Goal: Task Accomplishment & Management: Manage account settings

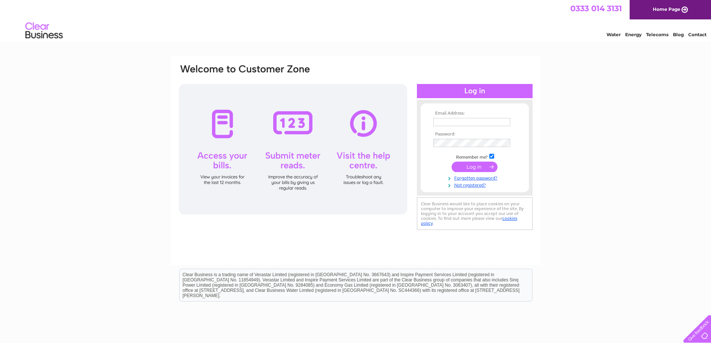
type input "Lisa_li2010@yahoo.com"
drag, startPoint x: 494, startPoint y: 121, endPoint x: 274, endPoint y: 126, distance: 220.5
click at [274, 126] on div "Email Address: Lisa_li2010@yahoo.com Password:" at bounding box center [355, 147] width 355 height 169
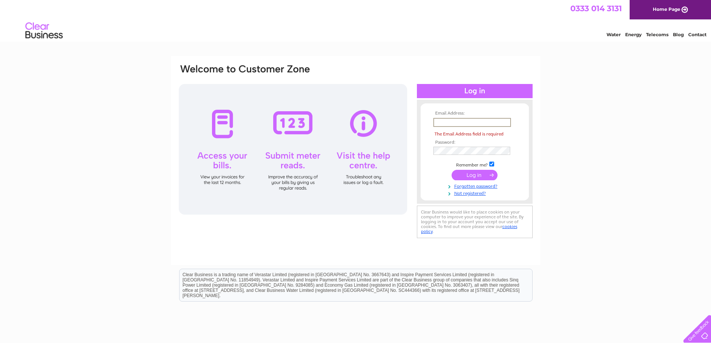
paste input "jasonyao@hotmail.co.uk"
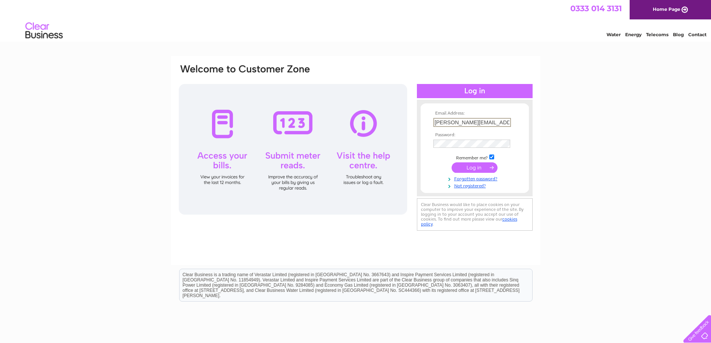
type input "jasonyao@hotmail.co.uk"
click at [354, 135] on div "Email Address: jasonyao@hotmail.co.uk Password:" at bounding box center [355, 147] width 355 height 169
click at [423, 163] on form "Email Address: jasonyao@hotmail.co.uk Password:" at bounding box center [474, 150] width 108 height 78
click at [475, 167] on input "submit" at bounding box center [474, 167] width 46 height 10
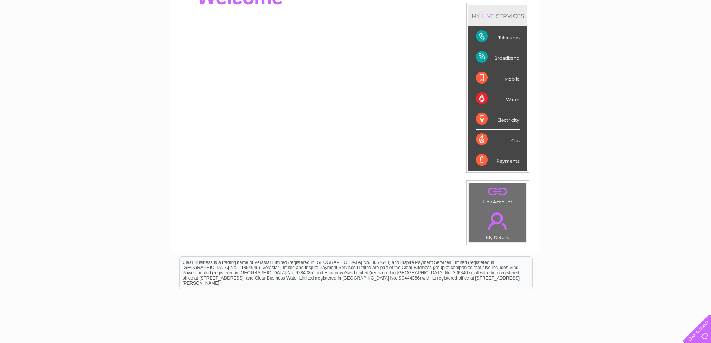
scroll to position [26, 0]
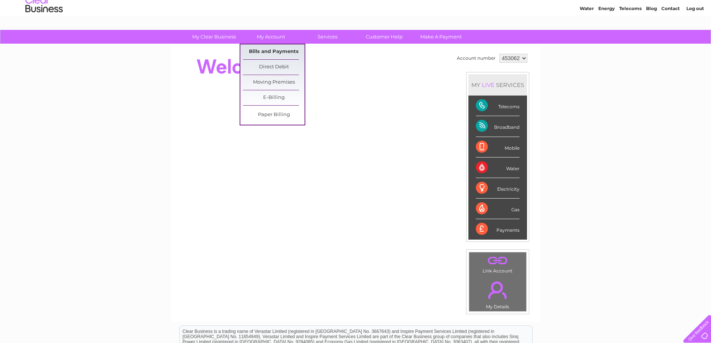
click at [284, 51] on link "Bills and Payments" at bounding box center [274, 51] width 62 height 15
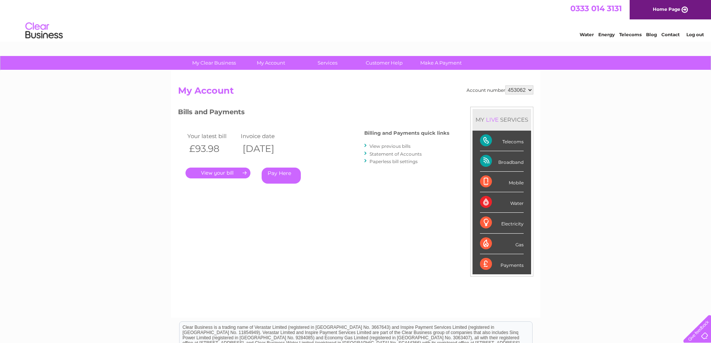
click at [230, 170] on link "." at bounding box center [217, 172] width 65 height 11
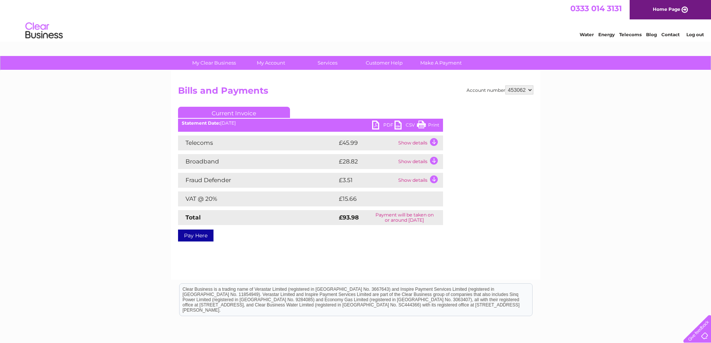
click at [422, 123] on link "Print" at bounding box center [428, 125] width 22 height 11
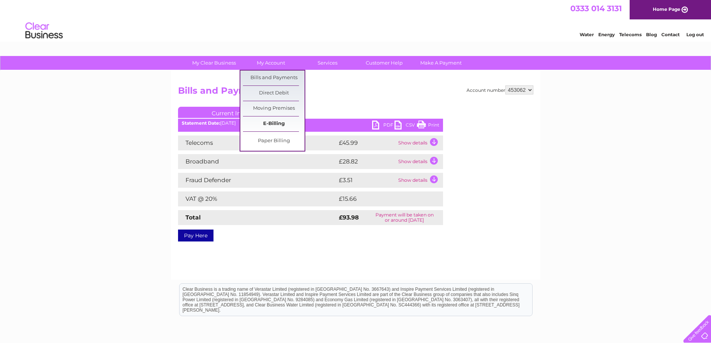
click at [274, 122] on link "E-Billing" at bounding box center [274, 123] width 62 height 15
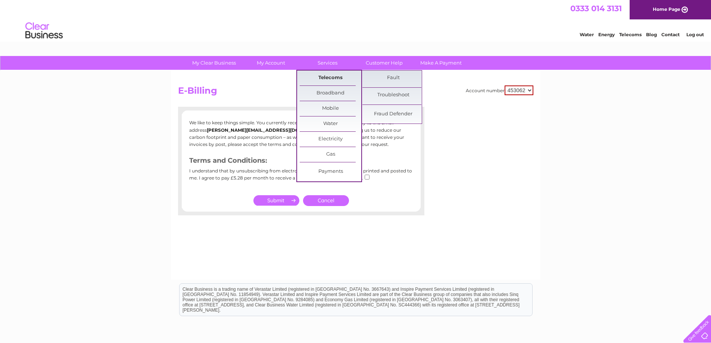
click at [326, 76] on link "Telecoms" at bounding box center [331, 78] width 62 height 15
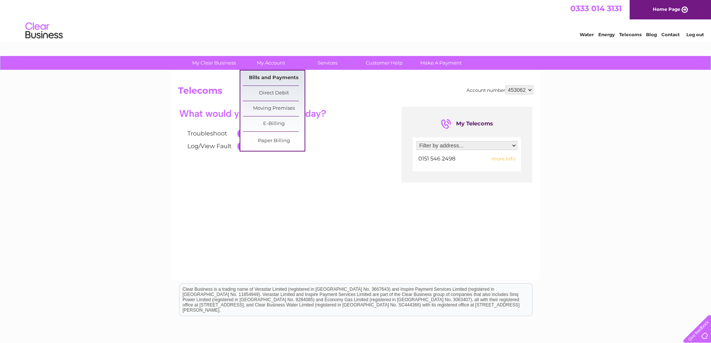
click at [280, 74] on link "Bills and Payments" at bounding box center [274, 78] width 62 height 15
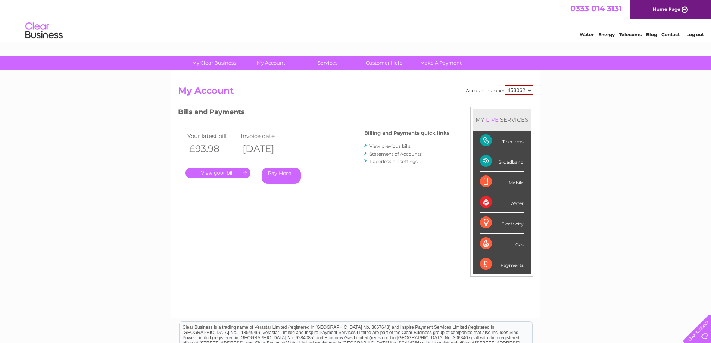
click at [393, 145] on link "View previous bills" at bounding box center [389, 146] width 41 height 6
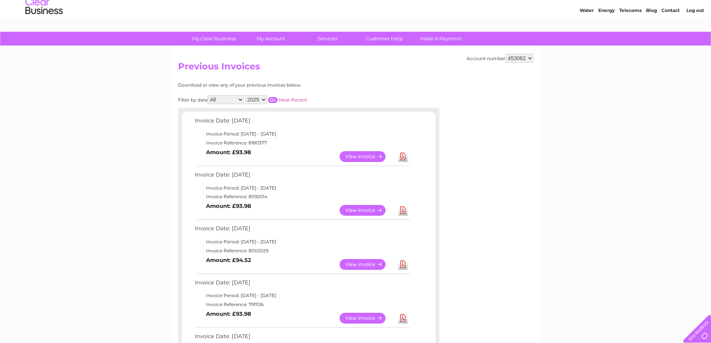
scroll to position [37, 0]
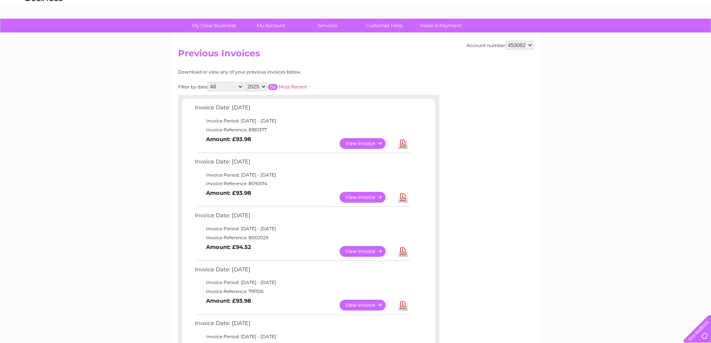
click at [367, 252] on link "View" at bounding box center [366, 251] width 55 height 11
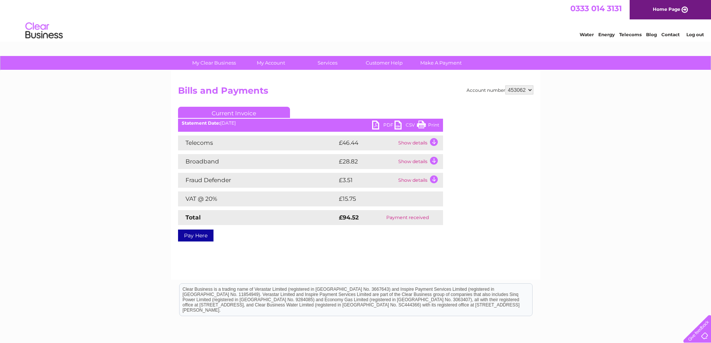
drag, startPoint x: 430, startPoint y: 124, endPoint x: 548, endPoint y: 14, distance: 161.0
click at [430, 124] on link "Print" at bounding box center [428, 125] width 22 height 11
click at [436, 140] on td "Show details" at bounding box center [419, 142] width 47 height 15
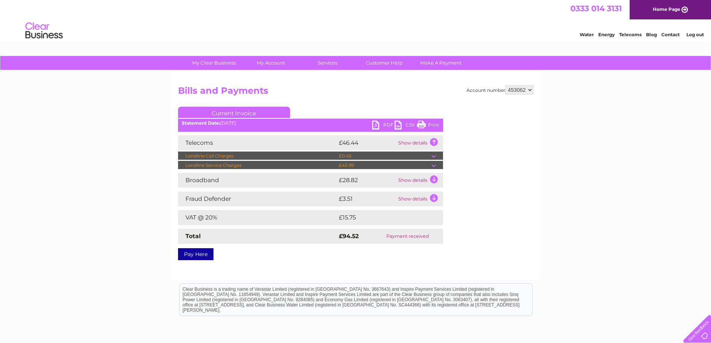
click at [435, 178] on td "Show details" at bounding box center [419, 180] width 47 height 15
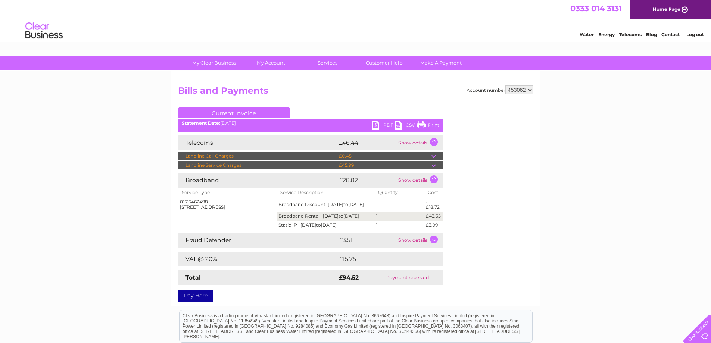
click at [433, 163] on td at bounding box center [437, 165] width 12 height 9
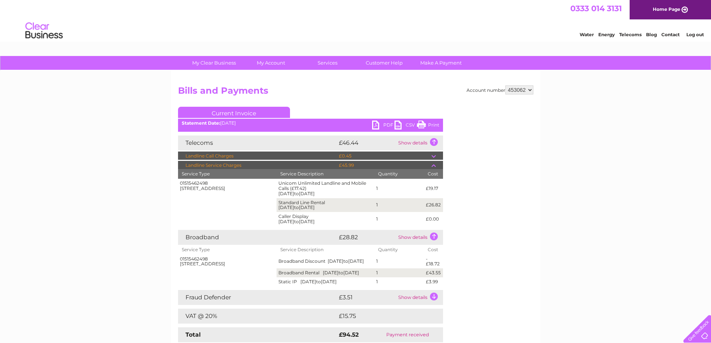
click at [522, 227] on div "Account number 453062 Bills and Payments Current Invoice PDF CSV Print" at bounding box center [355, 220] width 355 height 270
